Goal: Task Accomplishment & Management: Manage account settings

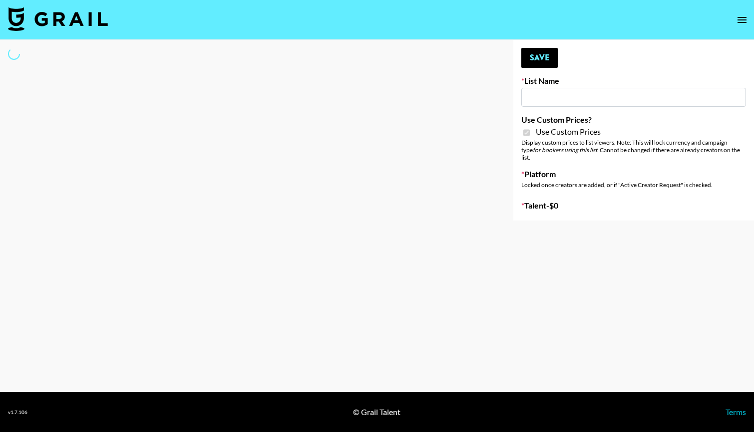
type input "HaruHaru Wonder 15/10"
checkbox input "true"
select select "Brand"
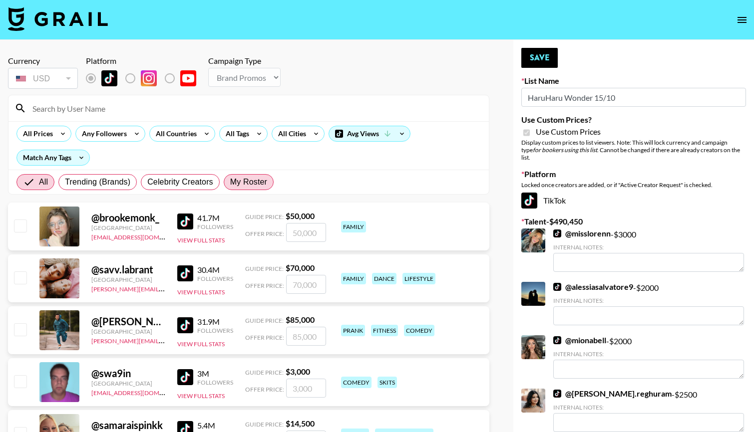
click at [250, 180] on span "My Roster" at bounding box center [248, 182] width 37 height 12
click at [230, 182] on input "My Roster" at bounding box center [230, 182] width 0 height 0
radio input "true"
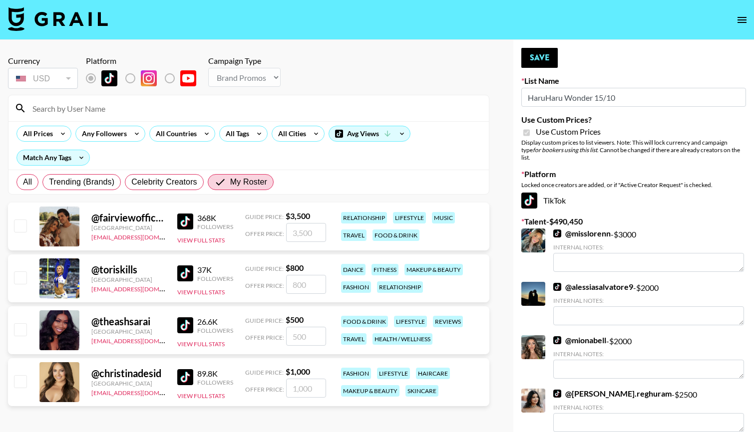
click at [20, 278] on input "checkbox" at bounding box center [20, 278] width 12 height 12
checkbox input "true"
type input "800"
click at [22, 389] on div at bounding box center [19, 382] width 15 height 17
click at [23, 379] on input "checkbox" at bounding box center [20, 382] width 12 height 12
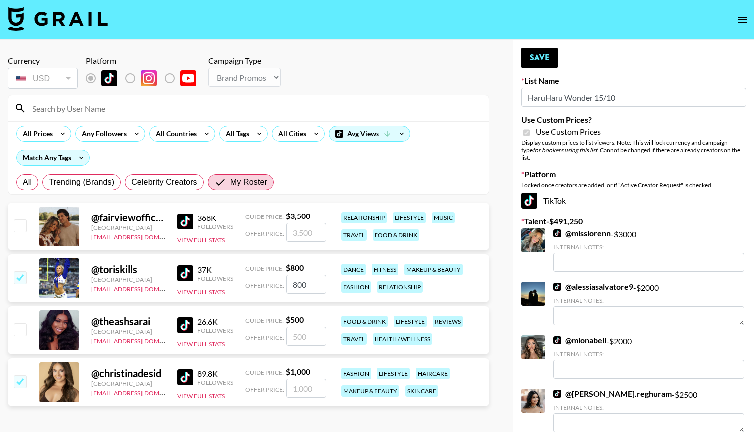
checkbox input "true"
type input "1000"
drag, startPoint x: 316, startPoint y: 387, endPoint x: 226, endPoint y: 376, distance: 90.1
click at [233, 378] on div "@ christinadesid [GEOGRAPHIC_DATA] [EMAIL_ADDRESS][DOMAIN_NAME] 89.8K Followers…" at bounding box center [248, 383] width 481 height 48
checkbox input "false"
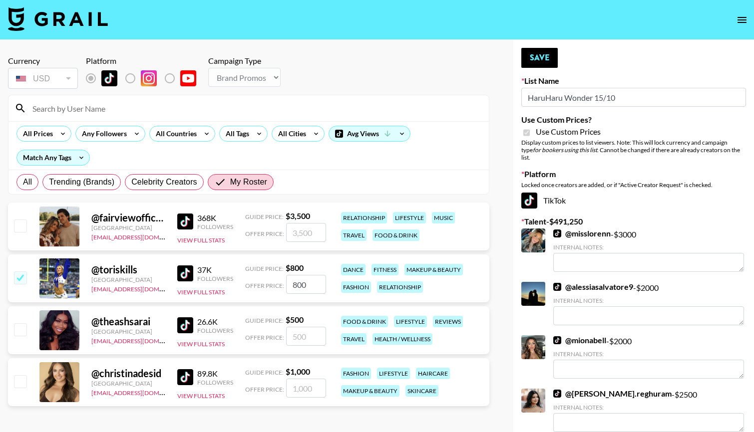
type input "4"
checkbox input "true"
type input "400"
click at [540, 54] on button "Save" at bounding box center [539, 58] width 36 height 20
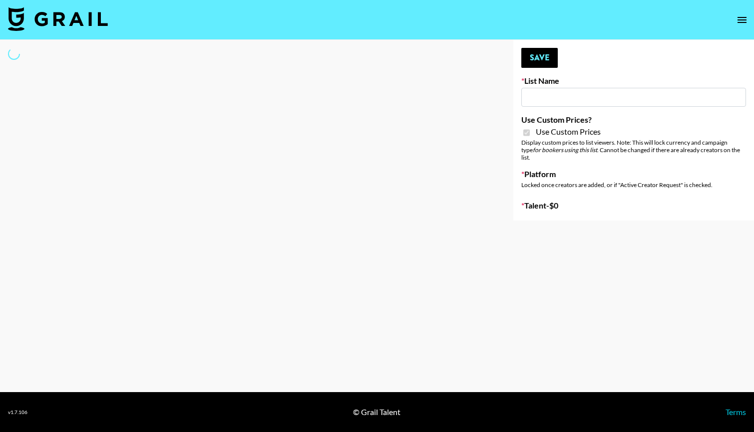
type input "Hot Chocolate Brand - US"
checkbox input "true"
select select "Brand"
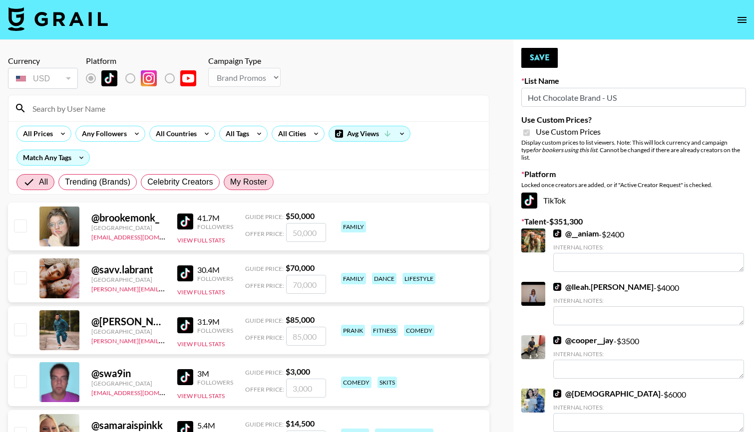
click at [250, 183] on span "My Roster" at bounding box center [248, 182] width 37 height 12
click at [230, 182] on input "My Roster" at bounding box center [230, 182] width 0 height 0
radio input "true"
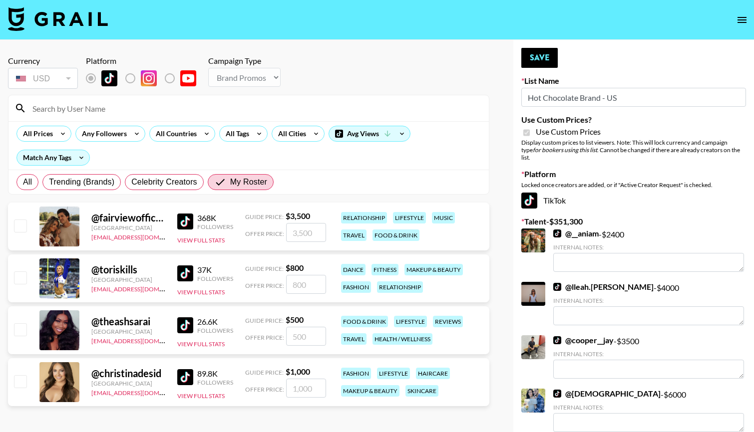
click at [18, 226] on input "checkbox" at bounding box center [20, 226] width 12 height 12
checkbox input "true"
type input "3500"
drag, startPoint x: 316, startPoint y: 231, endPoint x: 187, endPoint y: 225, distance: 128.5
click at [187, 225] on div "@ fairviewofficial United States alyssa.bogdan@grail-talent.com 368K Followers …" at bounding box center [248, 227] width 481 height 48
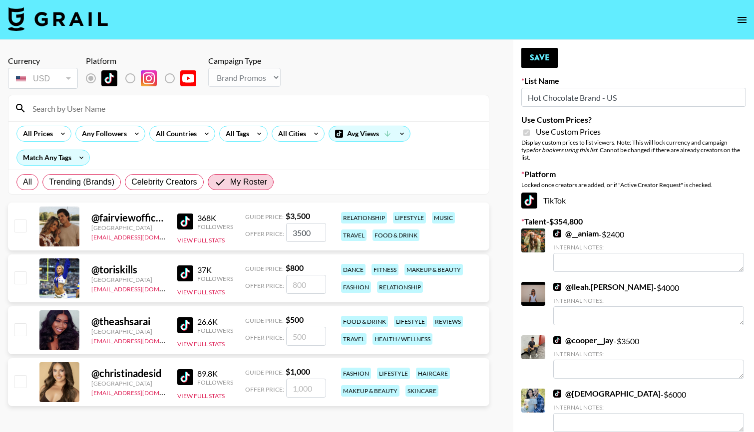
checkbox input "false"
checkbox input "true"
type input "800"
click at [536, 55] on button "Save" at bounding box center [539, 58] width 36 height 20
